Goal: Transaction & Acquisition: Purchase product/service

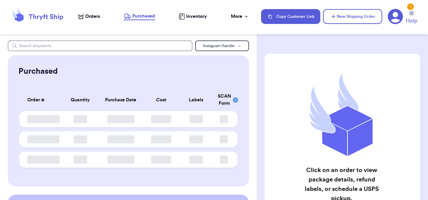
click at [85, 19] on span "Orders" at bounding box center [92, 16] width 15 height 7
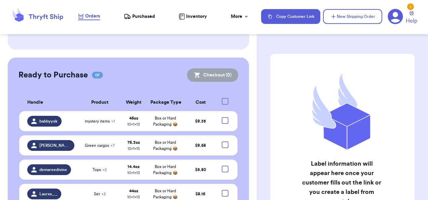
scroll to position [554, 0]
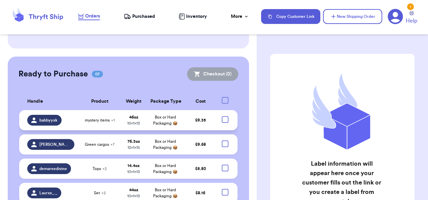
click at [224, 116] on div at bounding box center [225, 119] width 7 height 7
click at [225, 116] on input "checkbox" at bounding box center [225, 116] width 0 height 0
checkbox input "true"
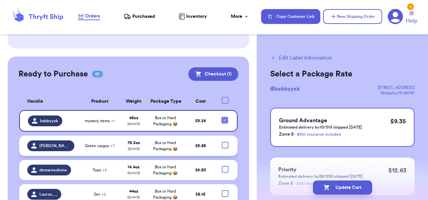
click at [222, 142] on div at bounding box center [225, 145] width 7 height 7
click at [225, 141] on input "checkbox" at bounding box center [225, 141] width 0 height 0
checkbox input "true"
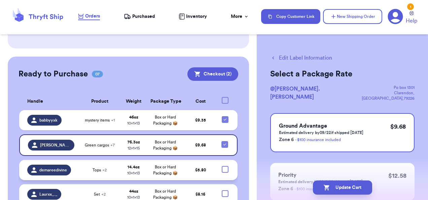
click at [222, 166] on div at bounding box center [225, 169] width 7 height 7
click at [225, 166] on input "checkbox" at bounding box center [225, 166] width 0 height 0
checkbox input "true"
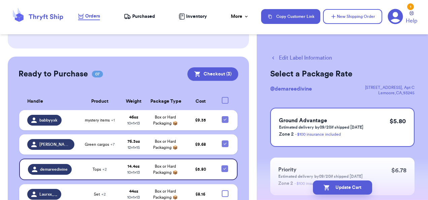
click at [222, 190] on div at bounding box center [225, 193] width 7 height 7
click at [225, 190] on input "checkbox" at bounding box center [225, 190] width 0 height 0
checkbox input "true"
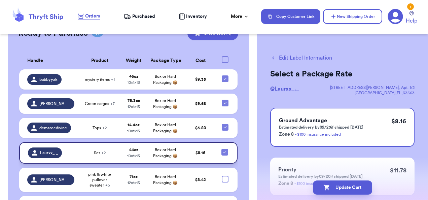
scroll to position [597, 0]
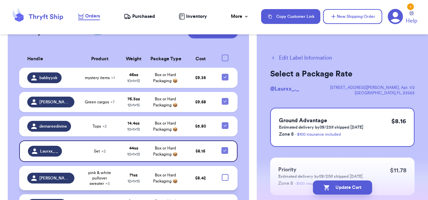
click at [222, 174] on div at bounding box center [225, 177] width 7 height 7
click at [225, 174] on input "checkbox" at bounding box center [225, 174] width 0 height 0
checkbox input "true"
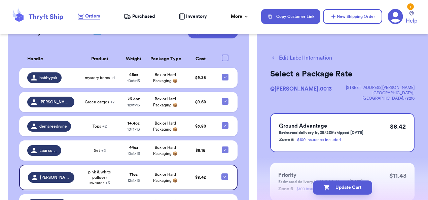
click at [222, 200] on div at bounding box center [225, 203] width 7 height 7
click at [225, 200] on input "checkbox" at bounding box center [225, 200] width 0 height 0
checkbox input "true"
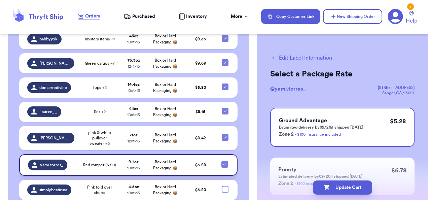
scroll to position [640, 0]
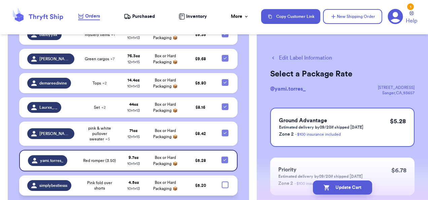
click at [223, 182] on div at bounding box center [225, 185] width 7 height 7
click at [225, 181] on input "checkbox" at bounding box center [225, 181] width 0 height 0
checkbox input "true"
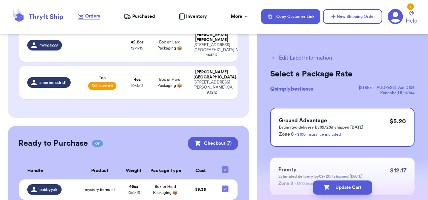
scroll to position [480, 0]
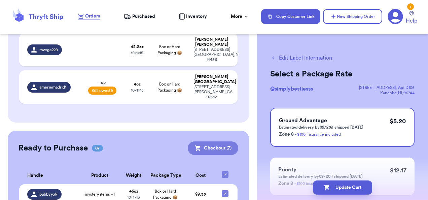
click at [203, 141] on button "Checkout ( 7 )" at bounding box center [213, 147] width 51 height 13
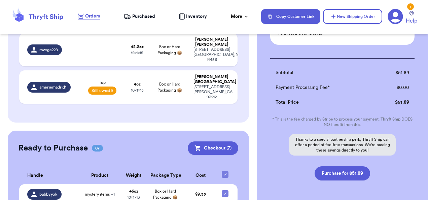
scroll to position [356, 0]
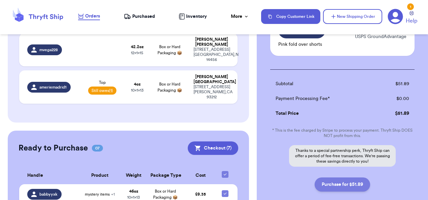
click at [351, 177] on button "Purchase for $51.89" at bounding box center [343, 184] width 56 height 14
checkbox input "false"
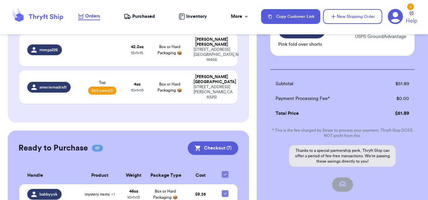
checkbox input "false"
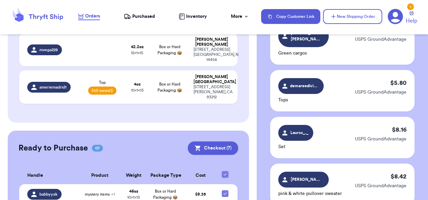
checkbox input "true"
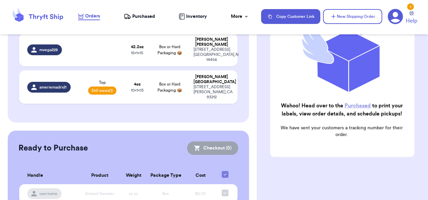
scroll to position [449, 0]
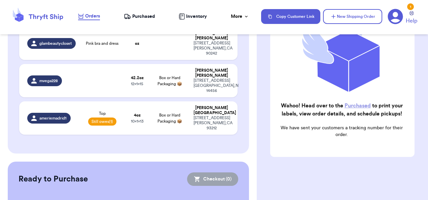
click at [148, 13] on span "Purchased" at bounding box center [143, 16] width 23 height 7
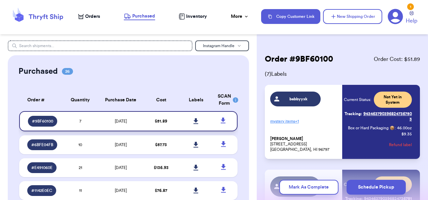
click at [194, 123] on icon at bounding box center [196, 121] width 5 height 6
click at [90, 18] on span "Orders" at bounding box center [92, 16] width 15 height 7
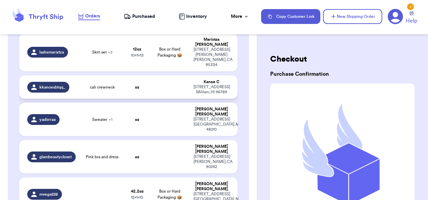
scroll to position [337, 0]
